Goal: Transaction & Acquisition: Purchase product/service

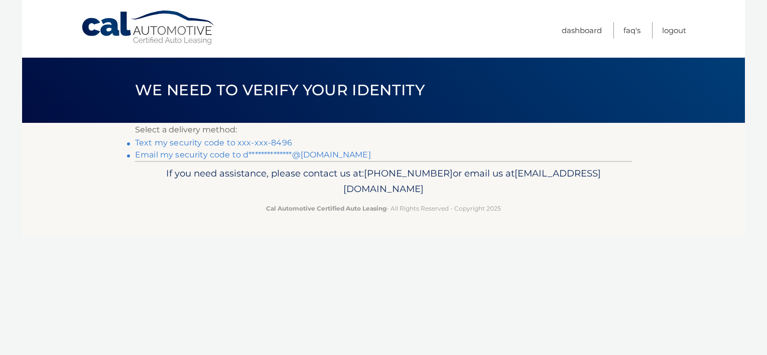
click at [265, 153] on link "**********" at bounding box center [253, 155] width 236 height 10
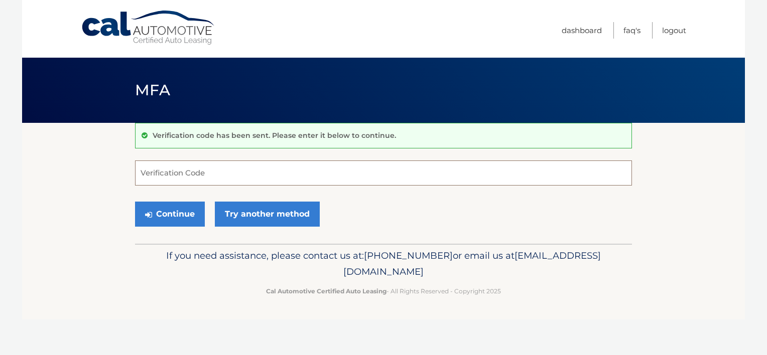
click at [264, 173] on input "Verification Code" at bounding box center [383, 173] width 497 height 25
type input "405399"
click at [159, 221] on button "Continue" at bounding box center [170, 214] width 70 height 25
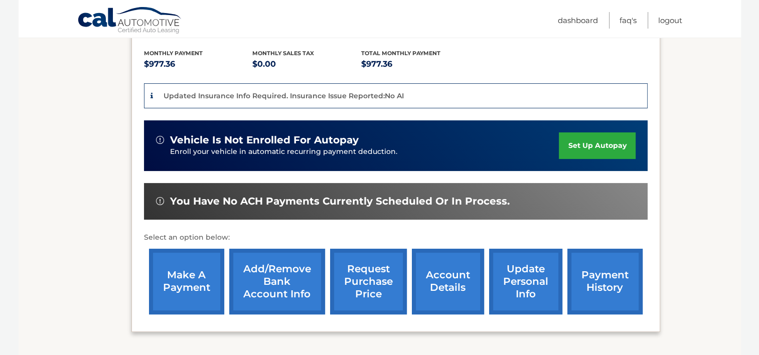
scroll to position [208, 0]
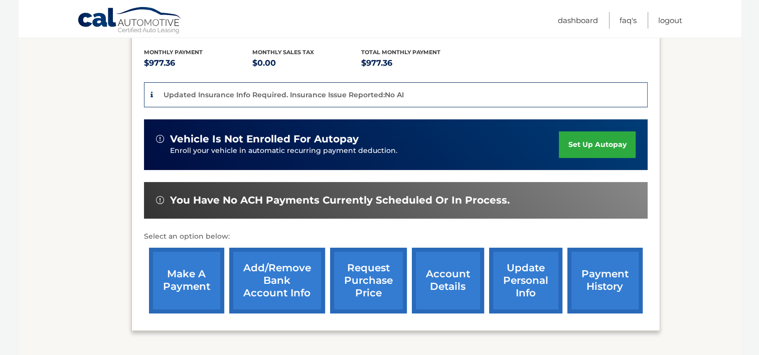
click at [197, 284] on link "make a payment" at bounding box center [186, 281] width 75 height 66
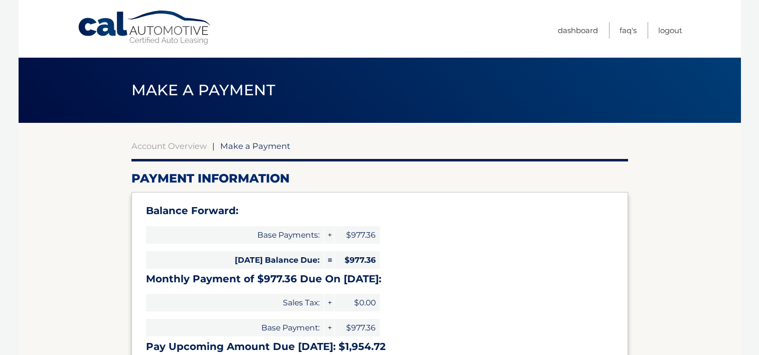
select select "Y2EwNzRhYTEtN2RlZC00NDc1LTk2MmUtNjBhMWEzZjU3MTRm"
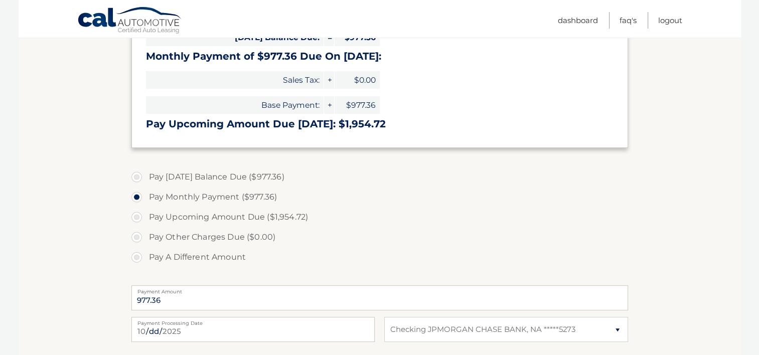
scroll to position [235, 0]
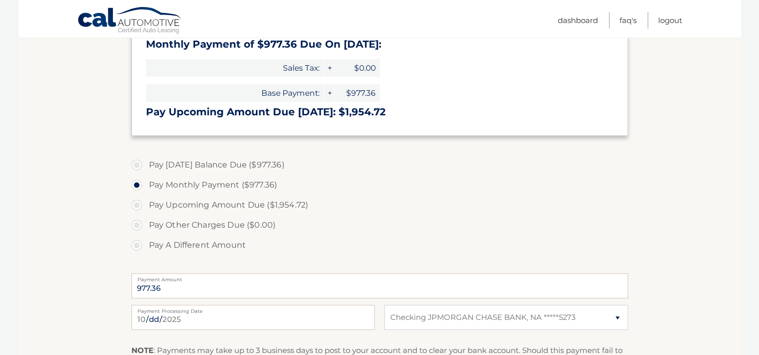
click at [141, 163] on label "Pay Today's Balance Due ($977.36)" at bounding box center [379, 165] width 497 height 20
click at [141, 163] on input "Pay Today's Balance Due ($977.36)" at bounding box center [140, 163] width 10 height 16
radio input "true"
click at [133, 183] on label "Pay Monthly Payment ($977.36)" at bounding box center [379, 185] width 497 height 20
click at [135, 183] on input "Pay Monthly Payment ($977.36)" at bounding box center [140, 183] width 10 height 16
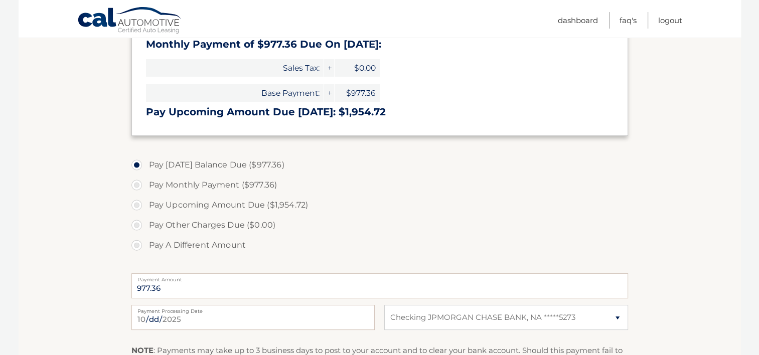
radio input "true"
drag, startPoint x: 757, startPoint y: 171, endPoint x: 757, endPoint y: 208, distance: 37.6
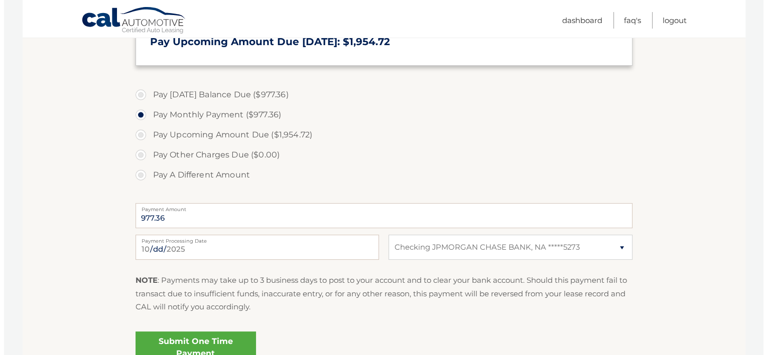
scroll to position [305, 0]
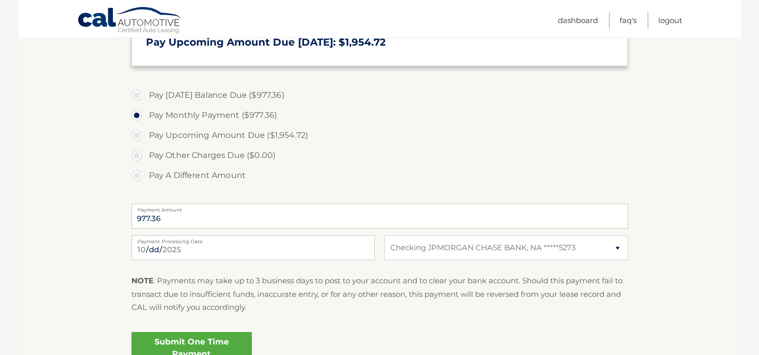
click at [219, 342] on link "Submit One Time Payment" at bounding box center [191, 348] width 120 height 32
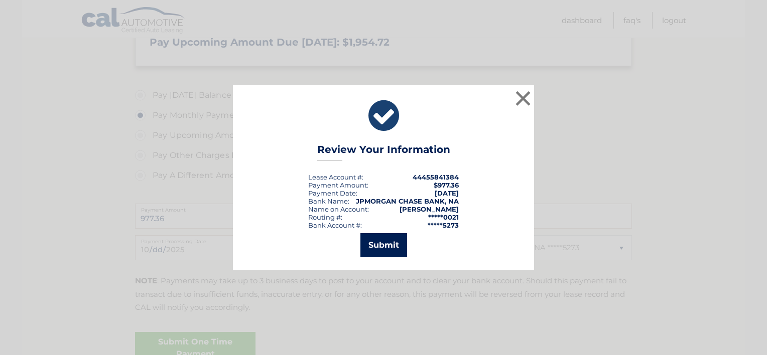
click at [383, 250] on button "Submit" at bounding box center [383, 245] width 47 height 24
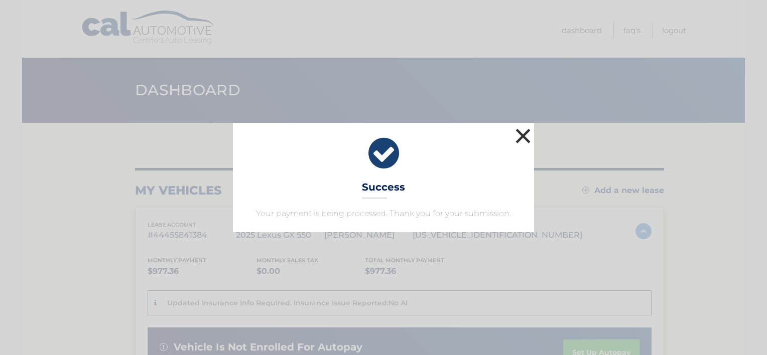
click at [524, 136] on button "×" at bounding box center [523, 136] width 20 height 20
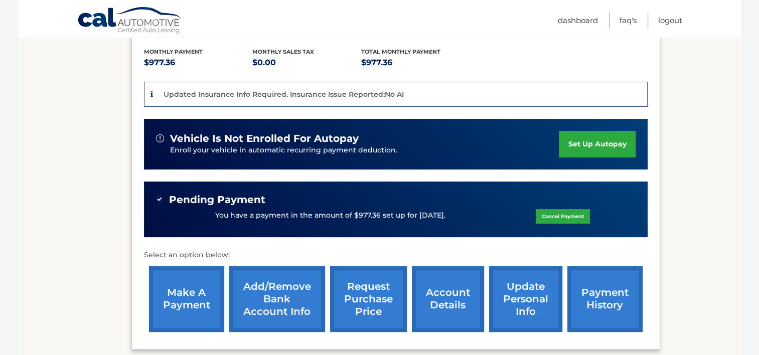
scroll to position [210, 0]
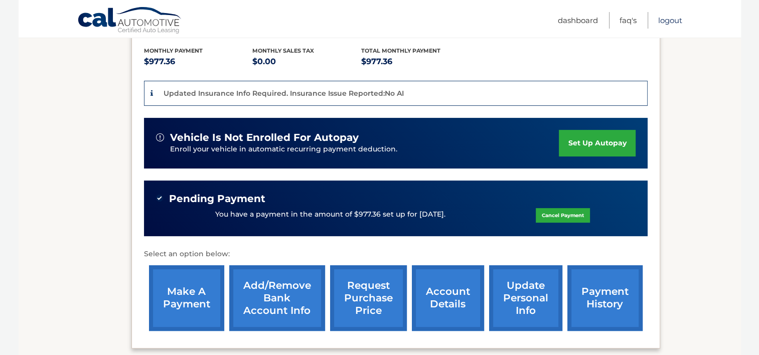
click at [663, 16] on link "Logout" at bounding box center [670, 20] width 24 height 17
